Goal: Transaction & Acquisition: Purchase product/service

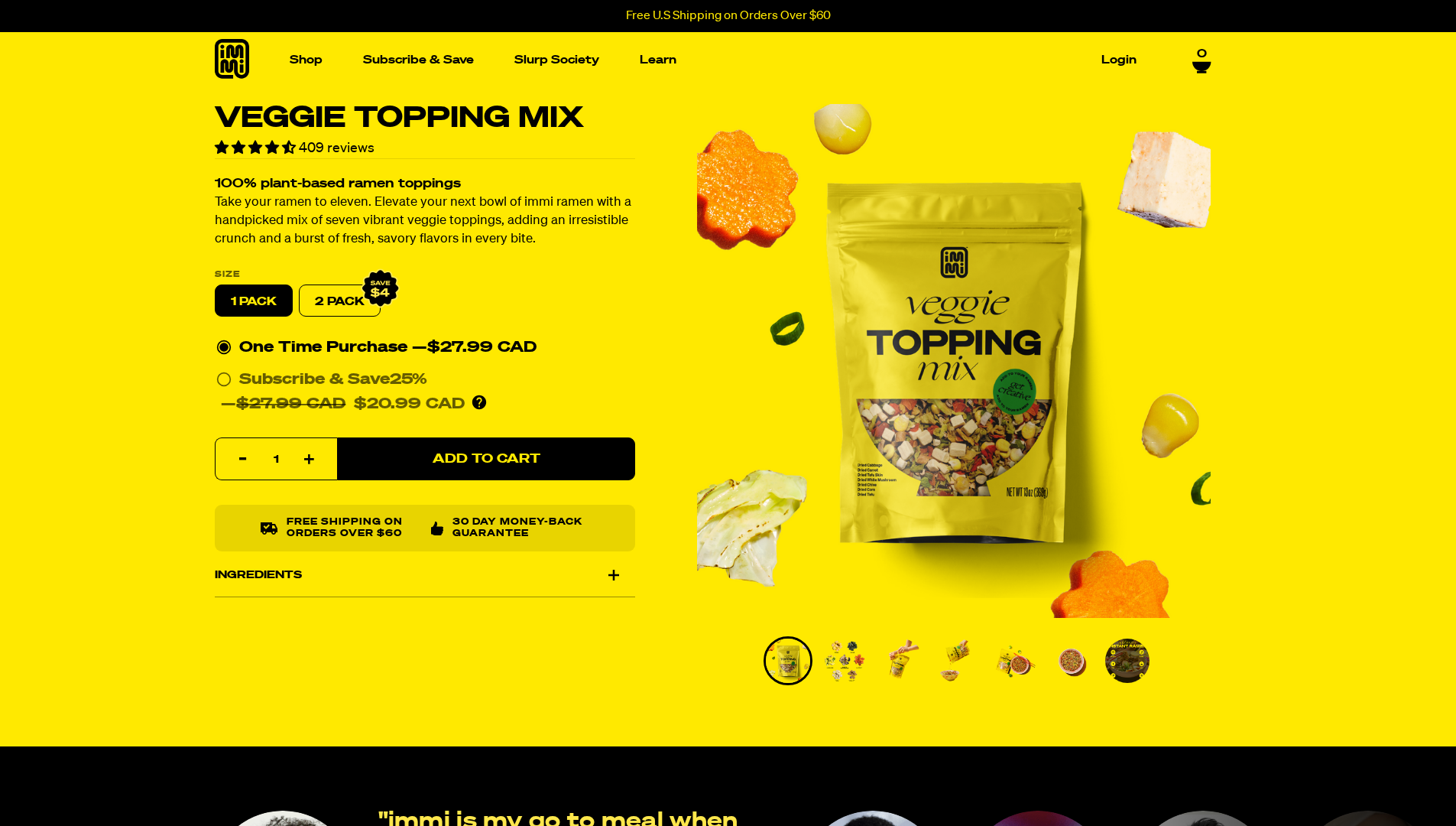
select select "highest-rating"
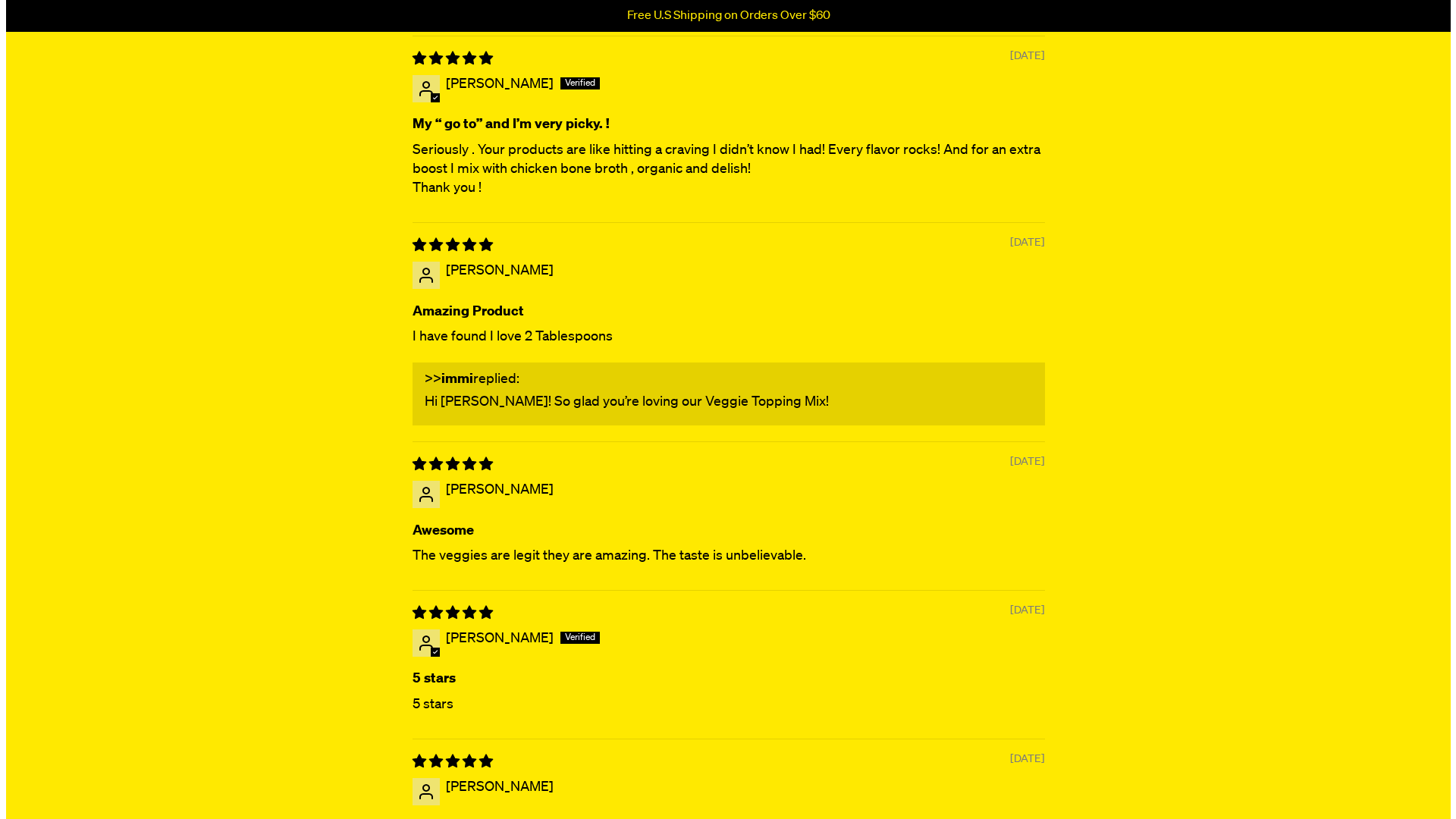
scroll to position [3644, 0]
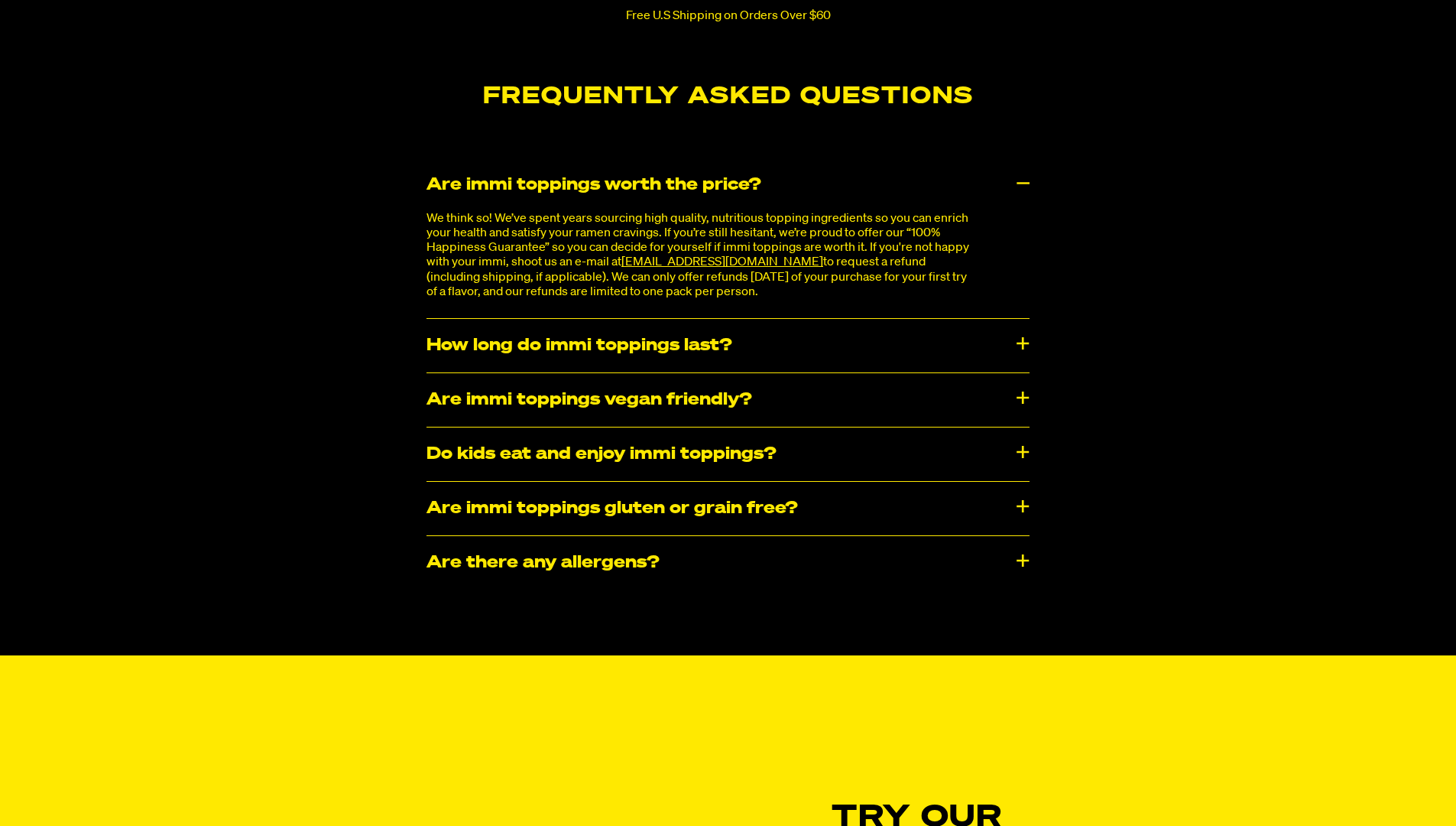
scroll to position [4986, 0]
